Goal: Navigation & Orientation: Find specific page/section

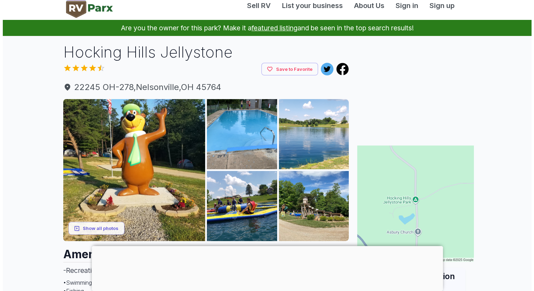
scroll to position [13, 0]
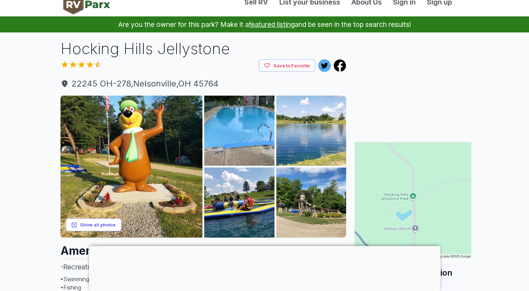
click at [103, 220] on button "Show all photos" at bounding box center [94, 225] width 56 height 13
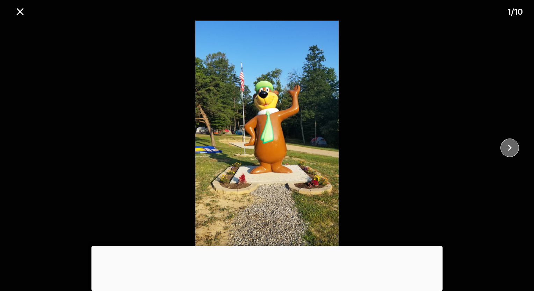
click at [513, 145] on icon "close" at bounding box center [509, 148] width 12 height 12
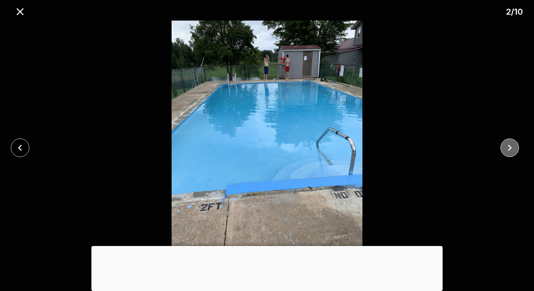
click at [513, 145] on icon "close" at bounding box center [509, 148] width 12 height 12
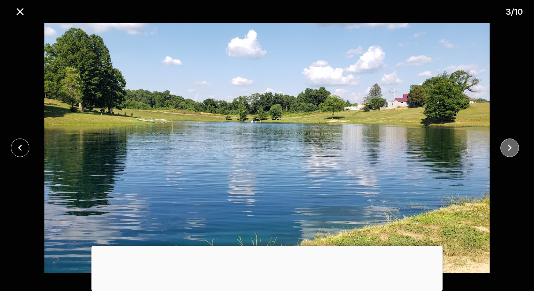
click at [513, 145] on icon "close" at bounding box center [509, 148] width 12 height 12
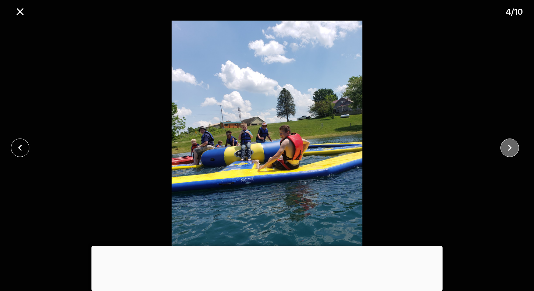
click at [513, 145] on icon "close" at bounding box center [509, 148] width 12 height 12
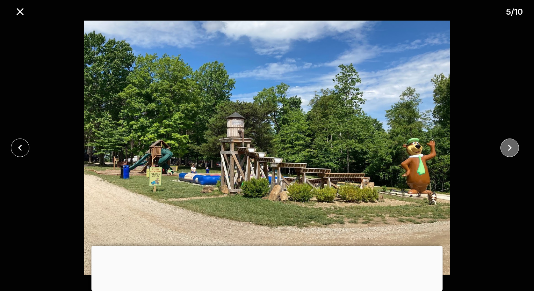
click at [513, 145] on icon "close" at bounding box center [509, 148] width 12 height 12
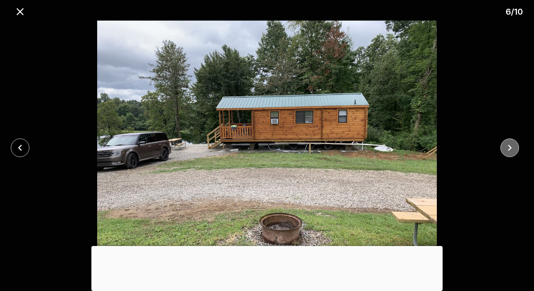
click at [513, 145] on icon "close" at bounding box center [509, 148] width 12 height 12
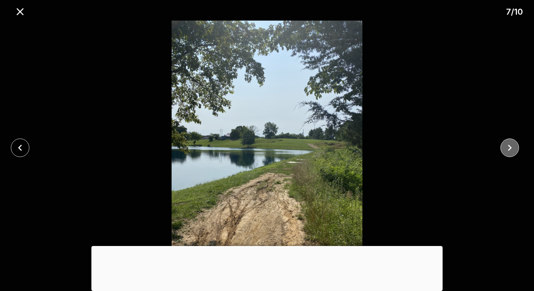
click at [513, 145] on icon "close" at bounding box center [509, 148] width 12 height 12
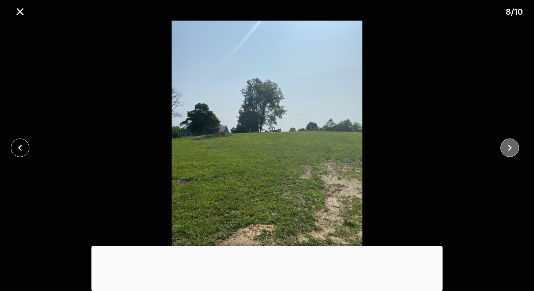
click at [513, 145] on icon "close" at bounding box center [509, 148] width 12 height 12
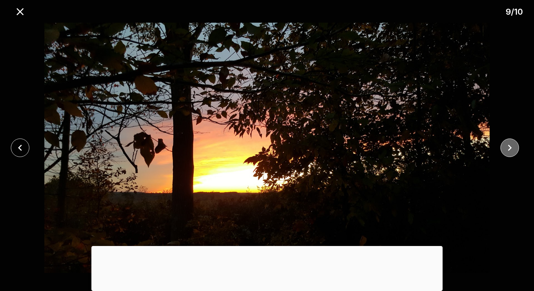
click at [513, 145] on icon "close" at bounding box center [509, 148] width 12 height 12
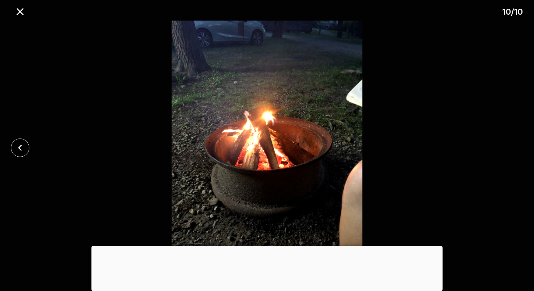
click at [513, 145] on div at bounding box center [267, 148] width 534 height 255
